Goal: Information Seeking & Learning: Learn about a topic

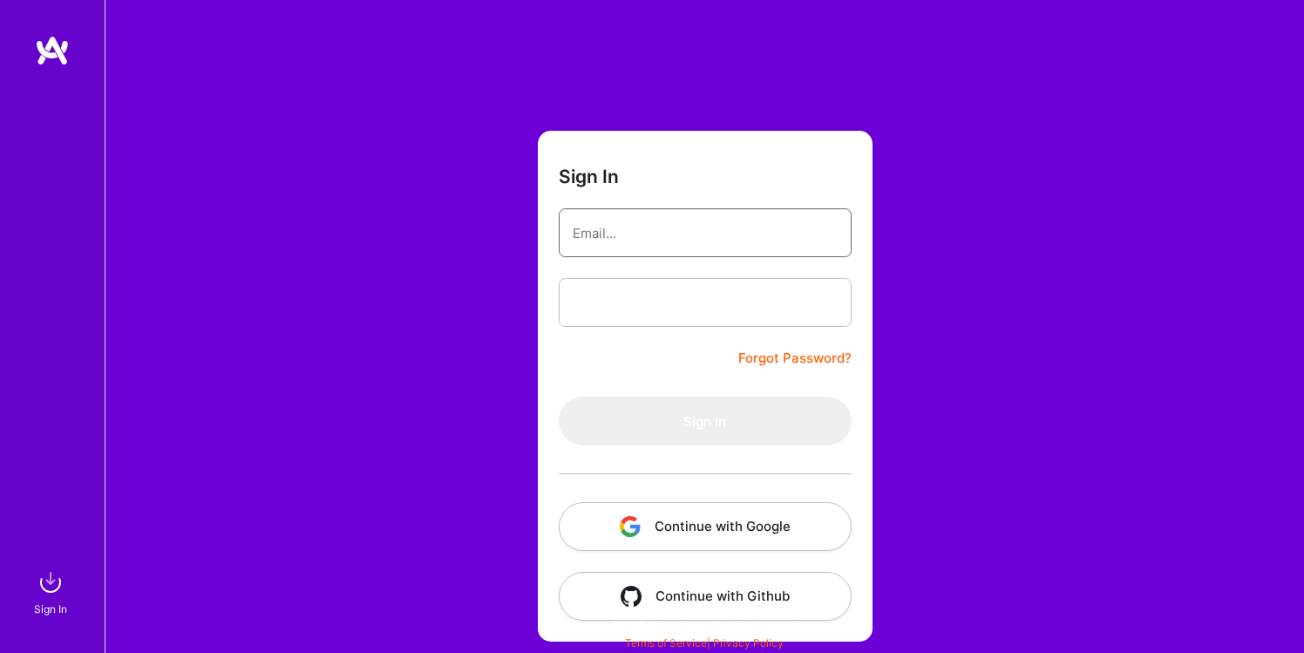
click at [666, 255] on input "email" at bounding box center [705, 233] width 265 height 44
type input "[EMAIL_ADDRESS][DOMAIN_NAME]"
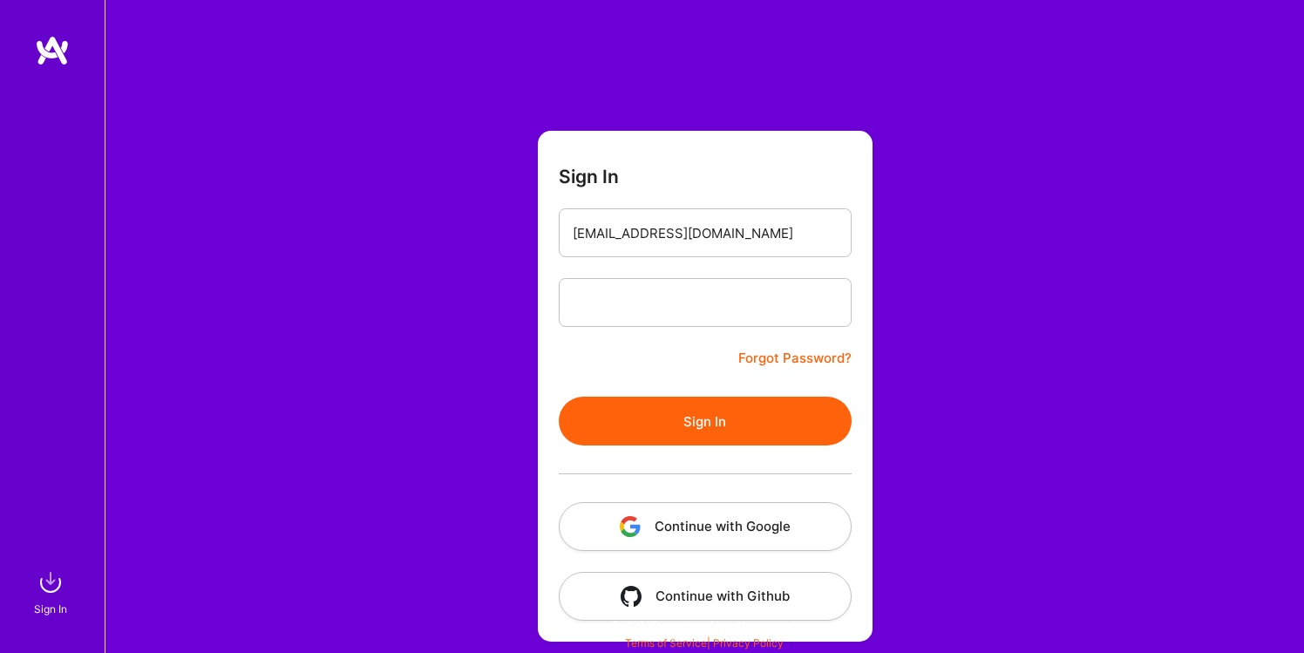
click at [686, 423] on button "Sign In" at bounding box center [705, 421] width 293 height 49
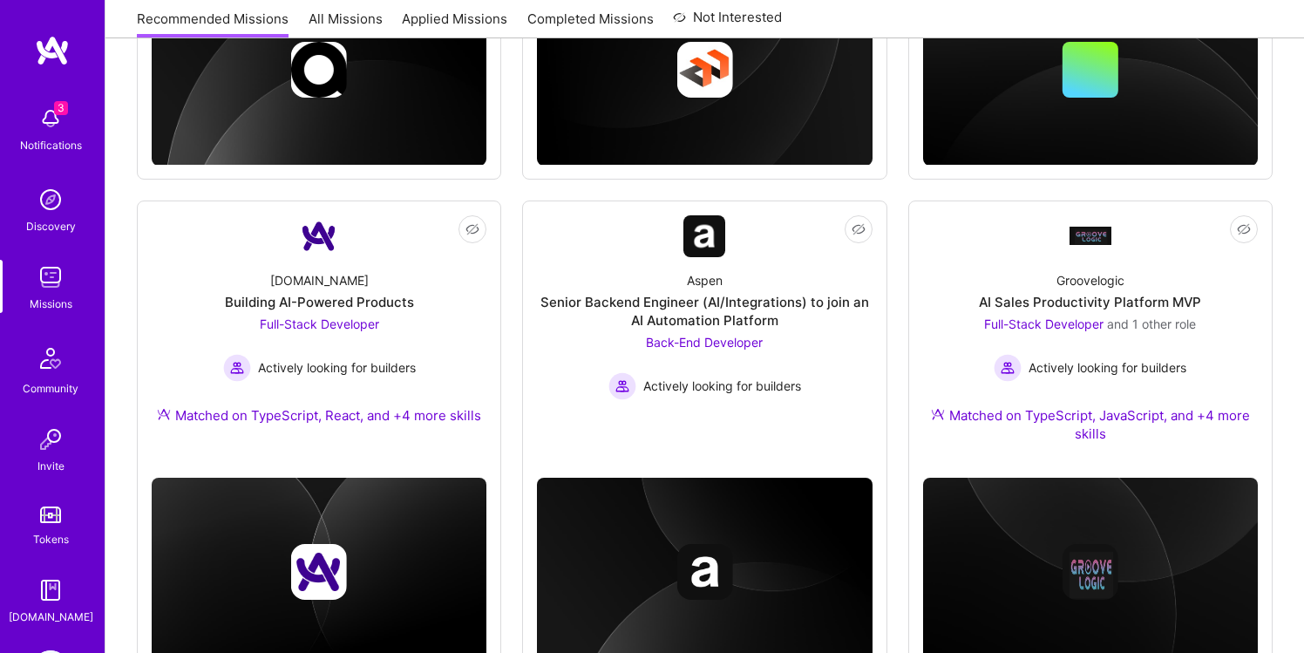
scroll to position [1148, 0]
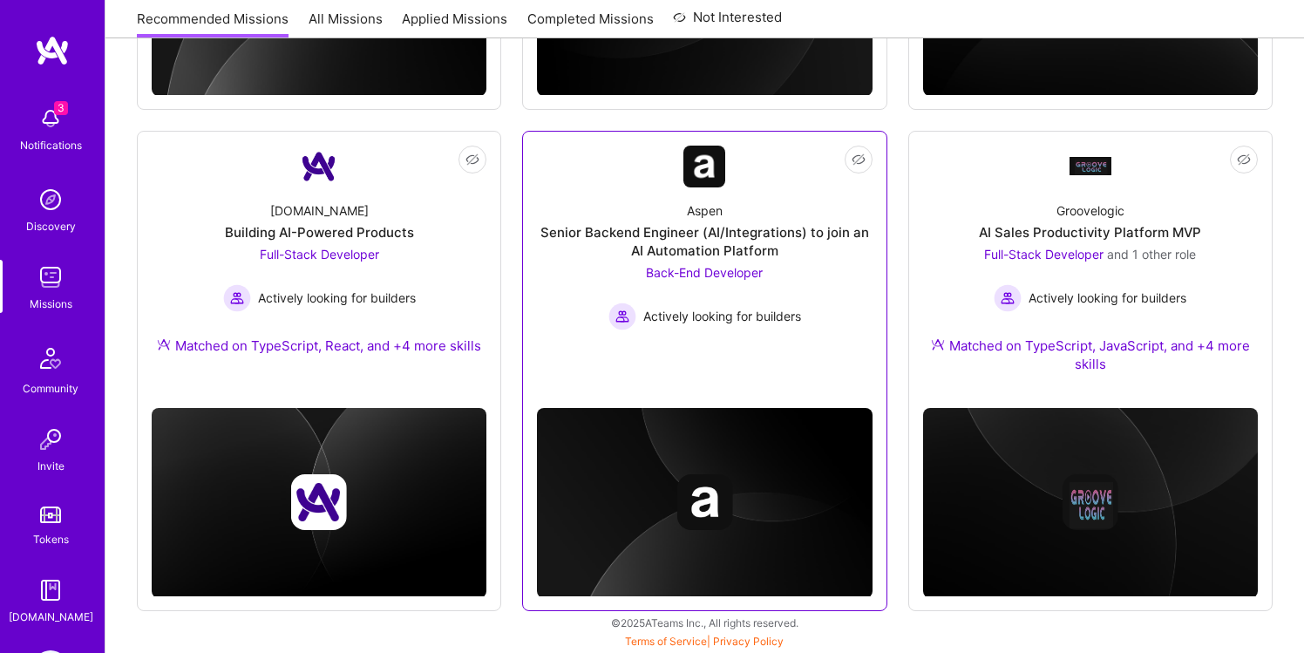
click at [699, 257] on div "Senior Backend Engineer (AI/Integrations) to join an AI Automation Platform" at bounding box center [704, 241] width 335 height 37
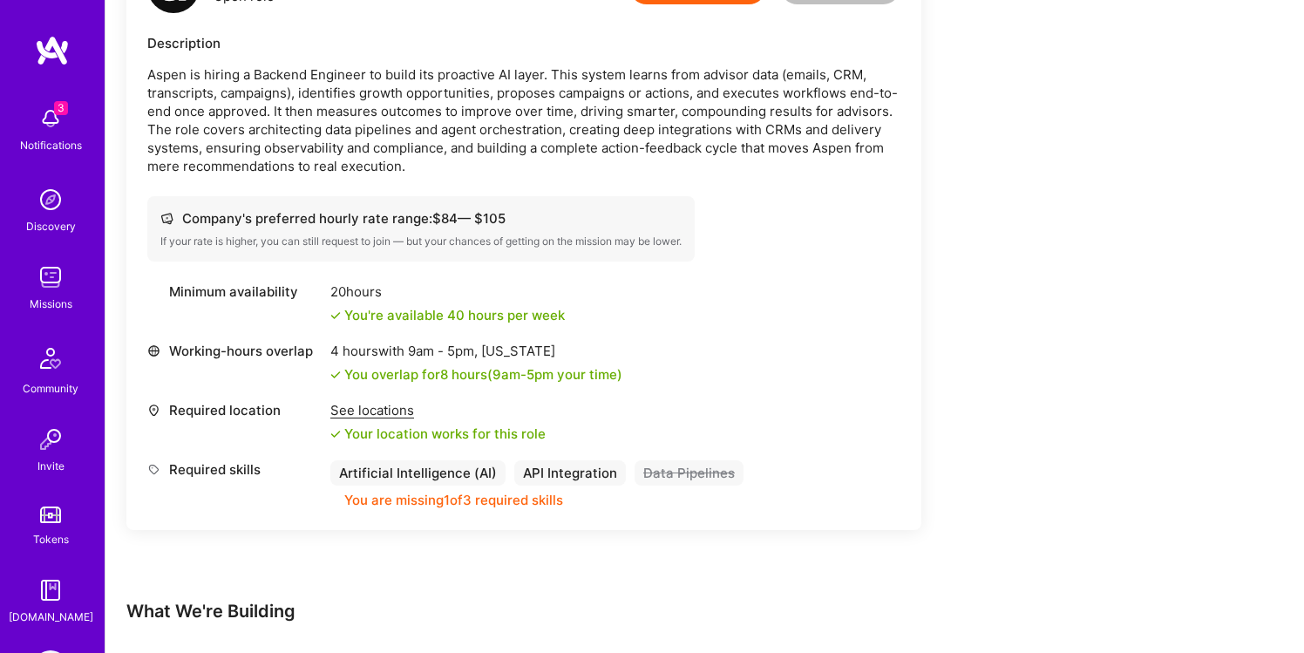
scroll to position [829, 0]
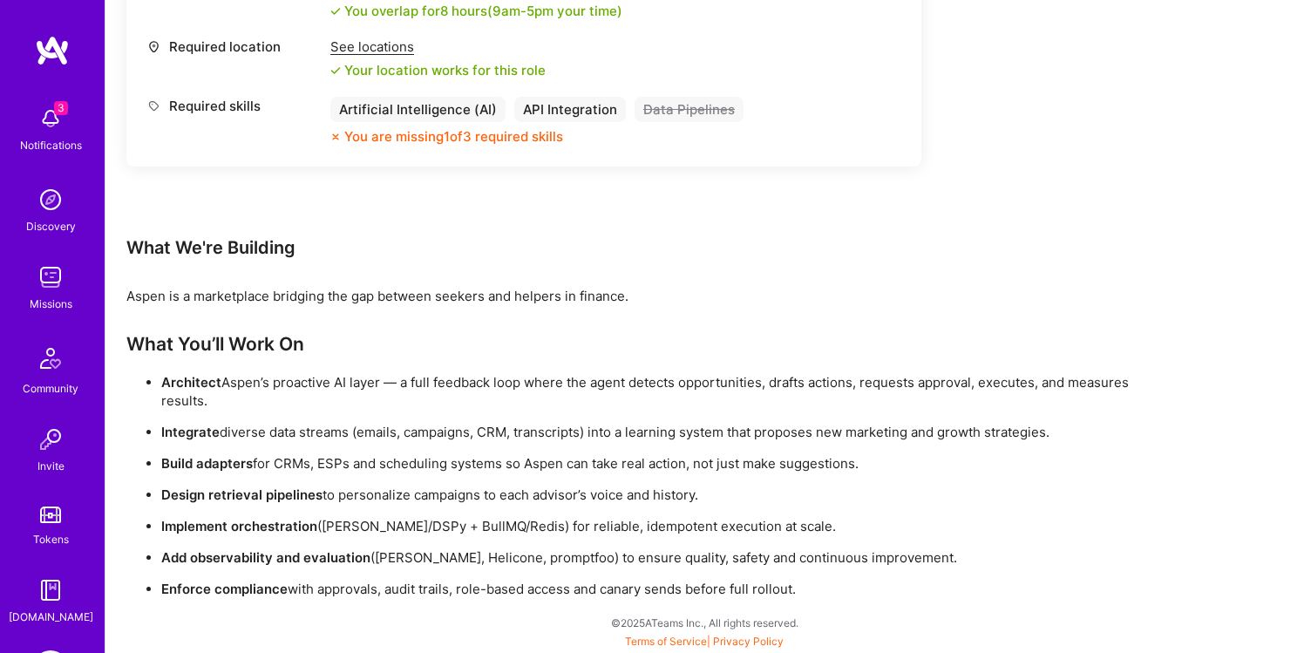
scroll to position [829, 0]
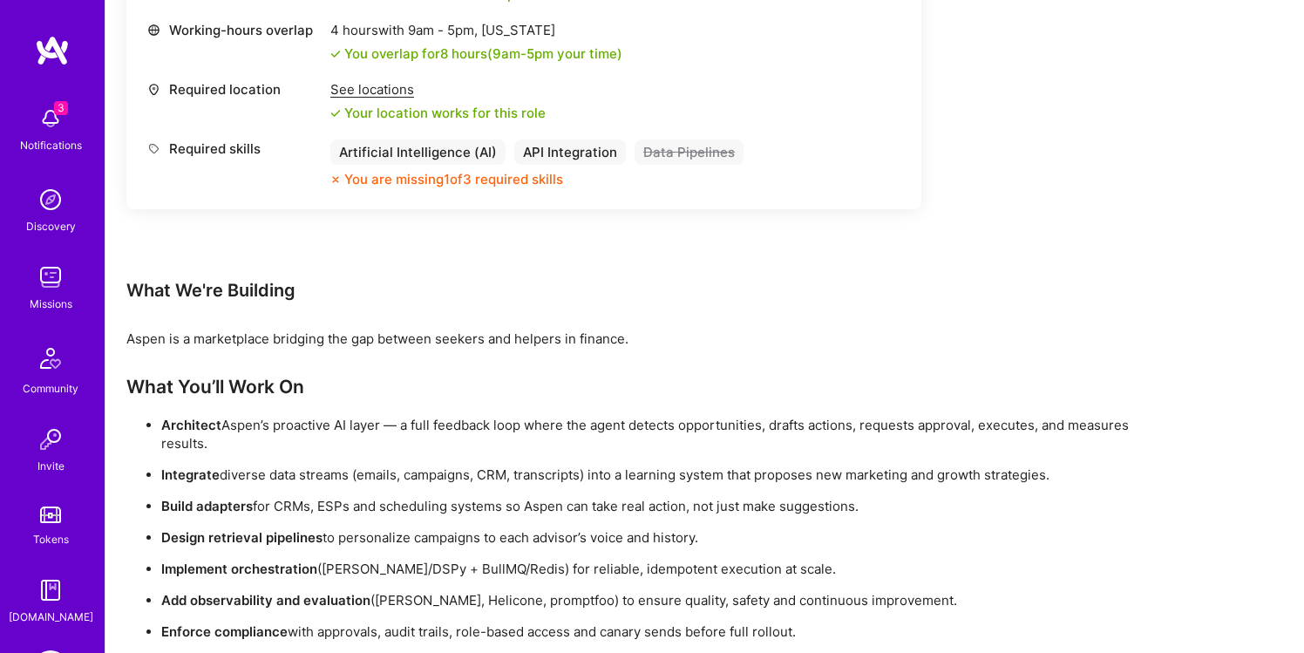
click at [595, 413] on div "What You’ll Work On Architect [PERSON_NAME]’s proactive AI layer — a full feedb…" at bounding box center [649, 508] width 1046 height 265
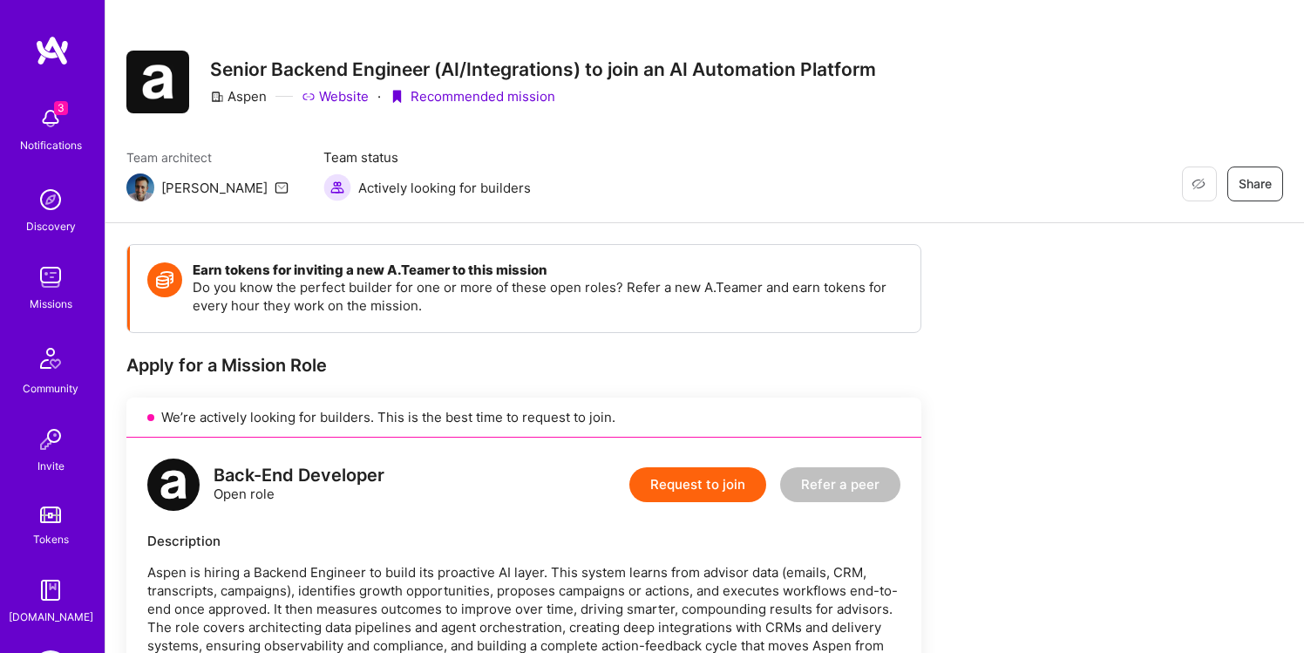
scroll to position [0, 0]
